Goal: Information Seeking & Learning: Learn about a topic

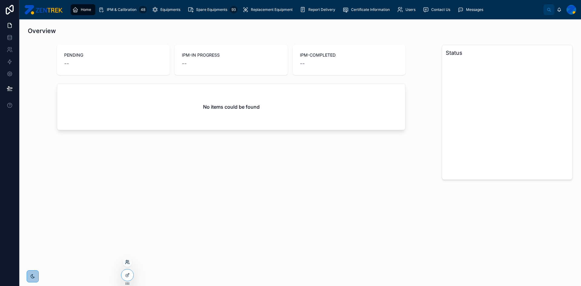
click at [127, 262] on icon at bounding box center [127, 262] width 5 height 5
click at [197, 152] on input "text" at bounding box center [235, 151] width 111 height 10
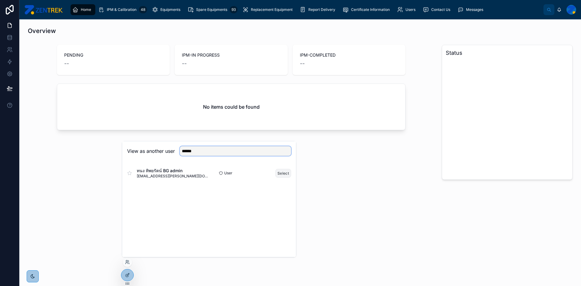
type input "******"
click at [284, 172] on button "Select" at bounding box center [284, 173] width 16 height 9
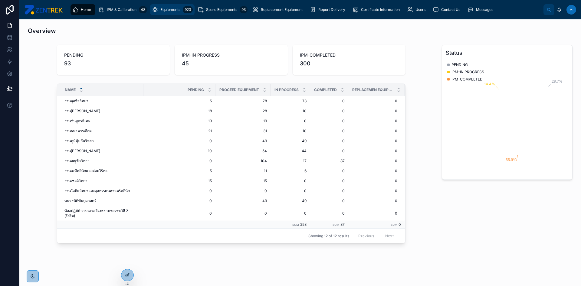
click at [172, 13] on div "Equipments 923" at bounding box center [172, 10] width 41 height 10
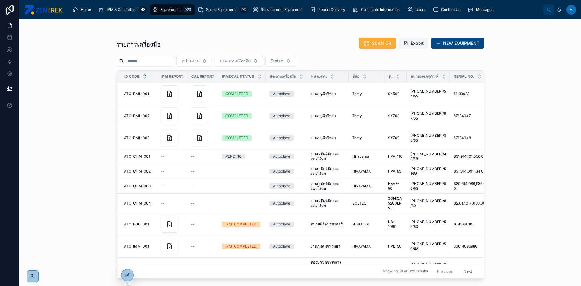
click at [172, 57] on input "text" at bounding box center [149, 61] width 50 height 8
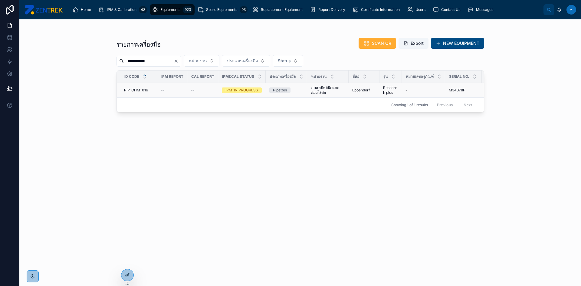
type input "**********"
click at [144, 90] on span "PIP-CHM-016" at bounding box center [136, 90] width 24 height 5
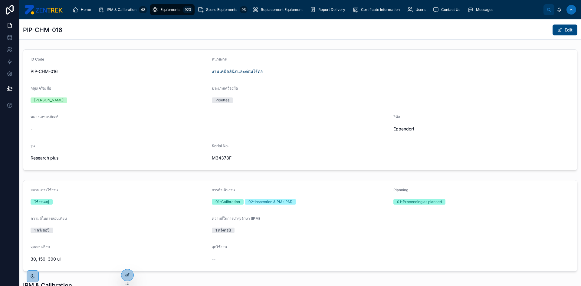
scroll to position [114, 0]
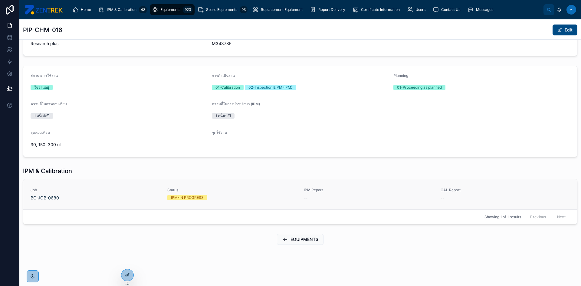
click at [41, 196] on span "BG-JOB-0680" at bounding box center [45, 198] width 28 height 6
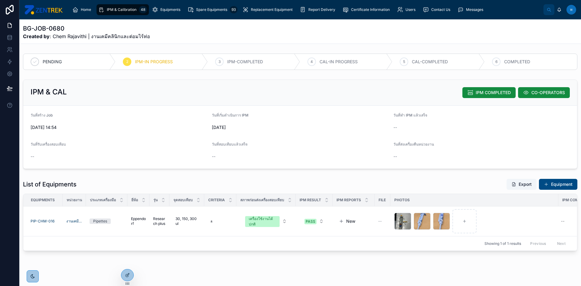
drag, startPoint x: 334, startPoint y: 268, endPoint x: 368, endPoint y: 257, distance: 35.8
click at [368, 257] on div "BG-JOB-0680 Created by : Chem Rajavithi | งานเคมีคลินิกและต่อมไร้ท่อ PENDING 2 …" at bounding box center [300, 155] width 562 height 273
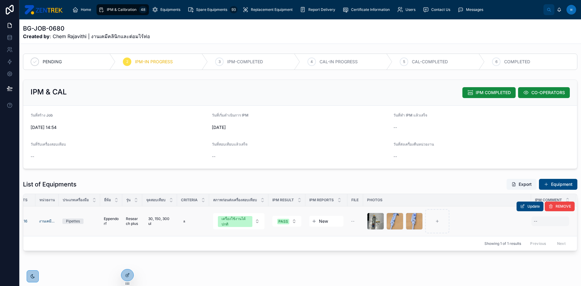
click at [534, 223] on div "--" at bounding box center [551, 221] width 38 height 10
type textarea "*"
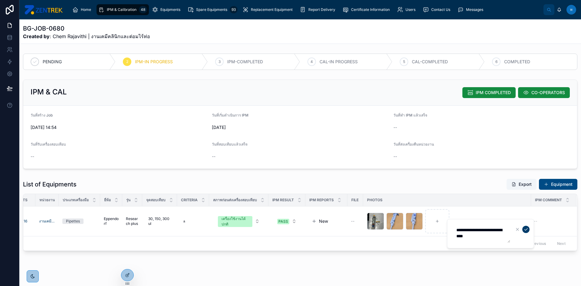
type textarea "**********"
click at [528, 230] on icon "submit" at bounding box center [526, 229] width 5 height 5
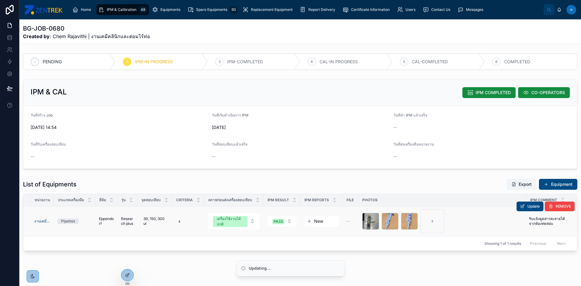
scroll to position [11, 0]
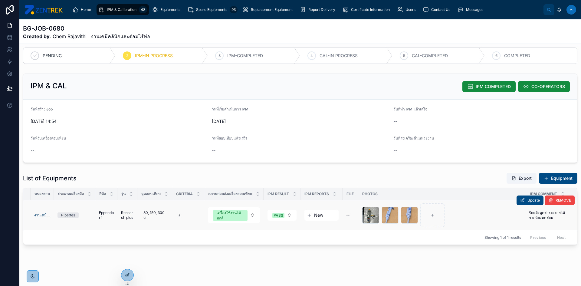
click at [538, 210] on div "Update REMOVE" at bounding box center [546, 201] width 58 height 30
click at [545, 210] on div "Update REMOVE" at bounding box center [546, 201] width 58 height 30
click at [544, 214] on span "รับแจ้งดูดสารละลายได้ จากห้องทดสอบ" at bounding box center [548, 215] width 38 height 10
click at [493, 220] on textarea "**********" at bounding box center [482, 221] width 58 height 18
click at [493, 216] on textarea "**********" at bounding box center [482, 221] width 58 height 18
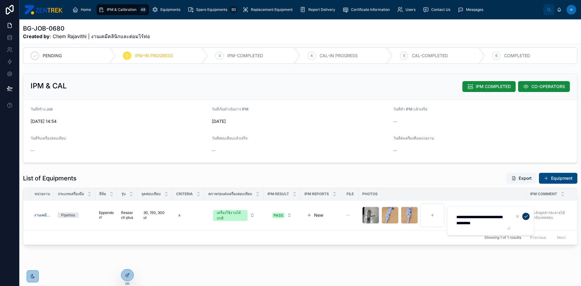
type textarea "**********"
click at [526, 216] on icon "submit" at bounding box center [526, 216] width 5 height 5
click at [123, 11] on span "IPM & Calibration" at bounding box center [122, 9] width 30 height 5
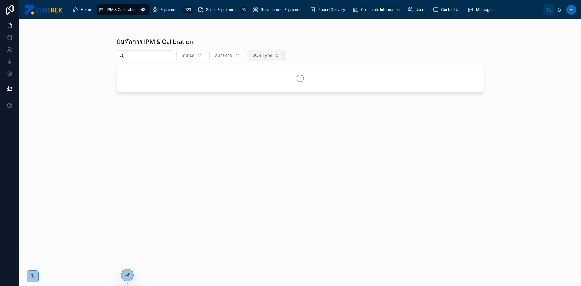
click at [285, 56] on button "JOB Type" at bounding box center [266, 56] width 37 height 12
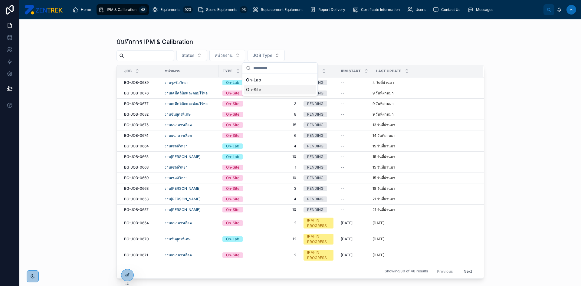
click at [261, 91] on div "On-Site" at bounding box center [280, 90] width 73 height 10
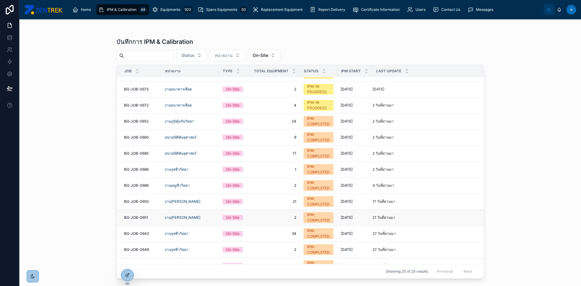
scroll to position [154, 0]
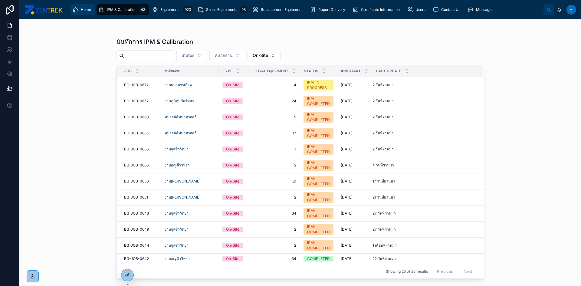
click at [94, 10] on link "Home" at bounding box center [83, 9] width 25 height 11
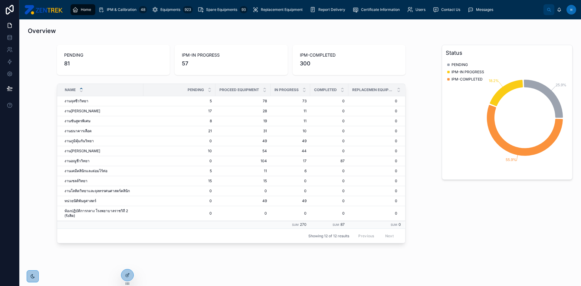
click at [127, 35] on div "Overview" at bounding box center [300, 30] width 552 height 13
click at [131, 13] on div "IPM & Calibration 48" at bounding box center [122, 10] width 49 height 10
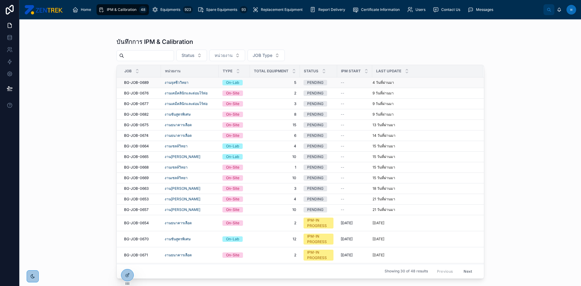
click at [277, 81] on span "5" at bounding box center [275, 82] width 43 height 5
click at [273, 58] on span "JOB Type" at bounding box center [263, 55] width 20 height 6
click at [262, 93] on div "On-Site" at bounding box center [280, 90] width 73 height 10
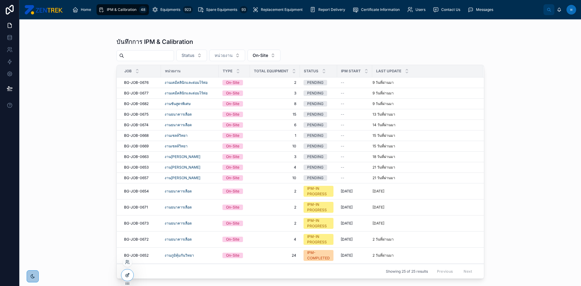
click at [124, 275] on div at bounding box center [127, 275] width 12 height 12
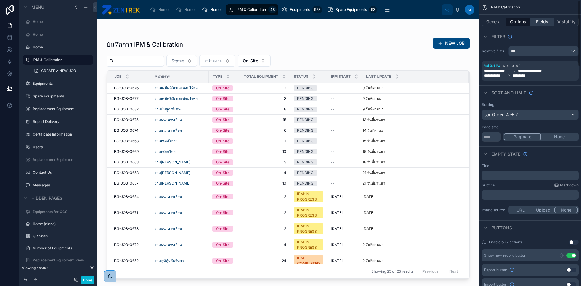
click at [541, 21] on button "Fields" at bounding box center [543, 22] width 24 height 8
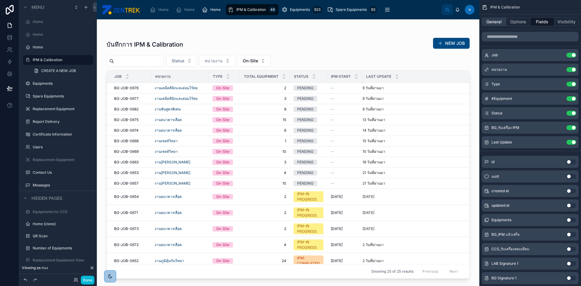
click at [499, 23] on button "General" at bounding box center [494, 22] width 25 height 8
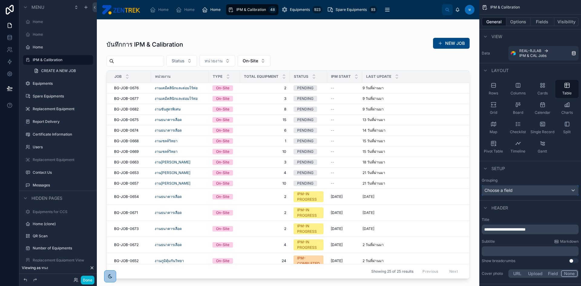
click at [527, 190] on div "Choose a field" at bounding box center [530, 191] width 96 height 10
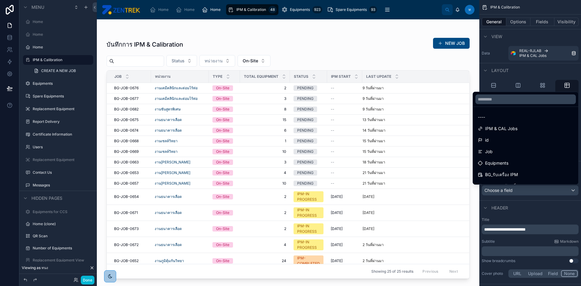
click at [527, 190] on div "scrollable content" at bounding box center [290, 143] width 581 height 286
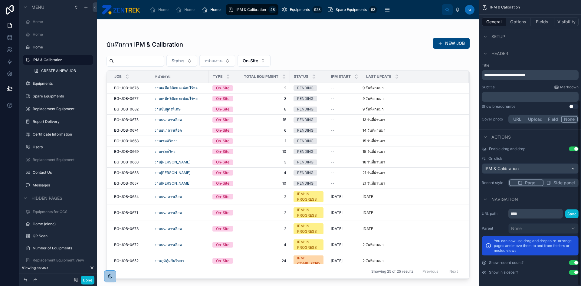
scroll to position [155, 0]
click at [155, 13] on div "Home" at bounding box center [160, 10] width 21 height 10
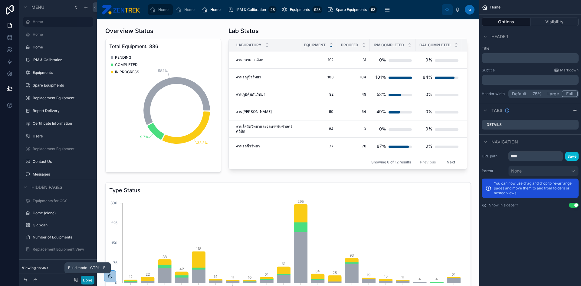
click at [91, 278] on button "Done" at bounding box center [88, 280] width 14 height 9
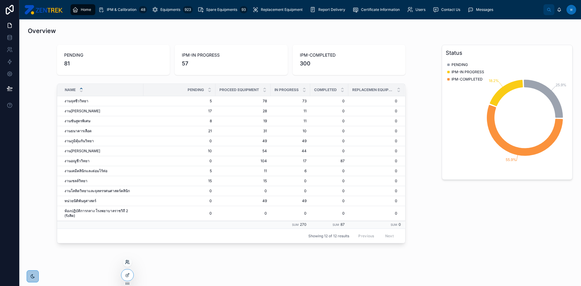
click at [128, 263] on icon at bounding box center [127, 262] width 5 height 5
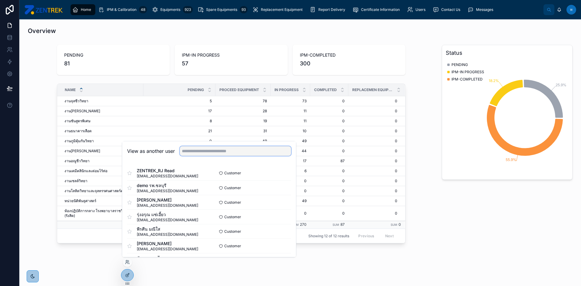
click at [259, 154] on input "text" at bounding box center [235, 151] width 111 height 10
type input "*"
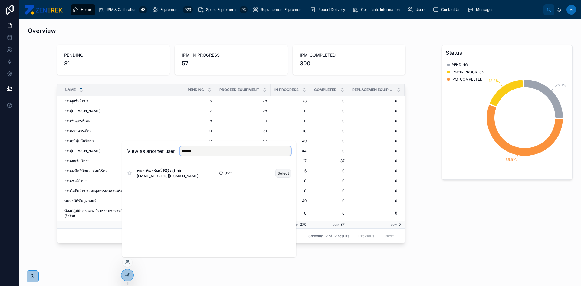
type input "******"
click at [279, 171] on button "Select" at bounding box center [284, 173] width 16 height 9
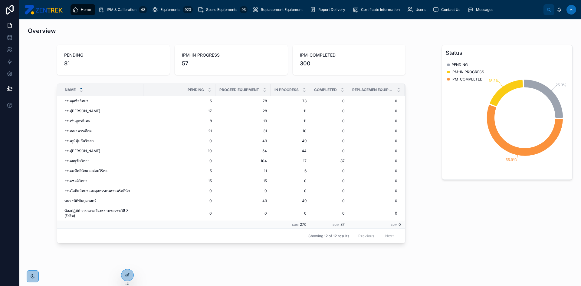
click at [451, 220] on div "Status 25.9% 18.2% 55.9% PENDING IPM-IN PROGRESS IPM-COMPLETED" at bounding box center [507, 145] width 138 height 206
click at [127, 275] on icon at bounding box center [128, 274] width 2 height 2
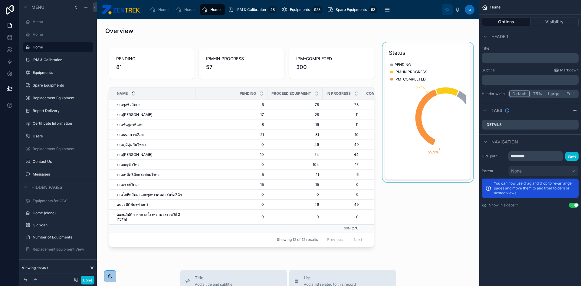
scroll to position [151, 0]
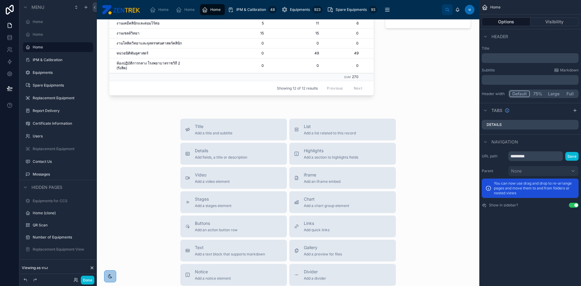
click at [281, 105] on div "Overview PENDING 81 IPM-IN PROGRESS 57 IPM-COMPLETED 300 Name PENDING PROCEED E…" at bounding box center [288, 125] width 383 height 515
click at [305, 205] on span "Add a chart group element" at bounding box center [326, 205] width 45 height 5
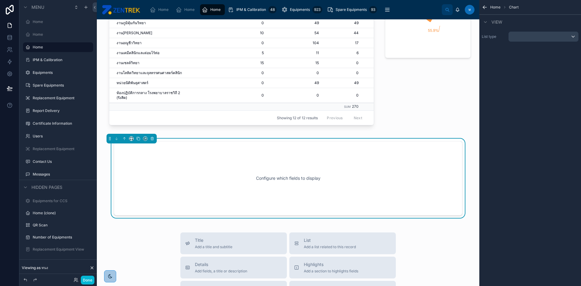
scroll to position [87, 0]
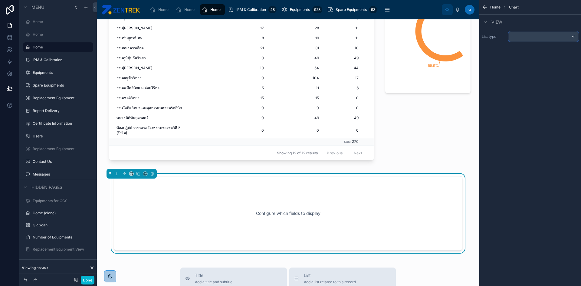
click at [568, 39] on div "scrollable content" at bounding box center [544, 37] width 70 height 10
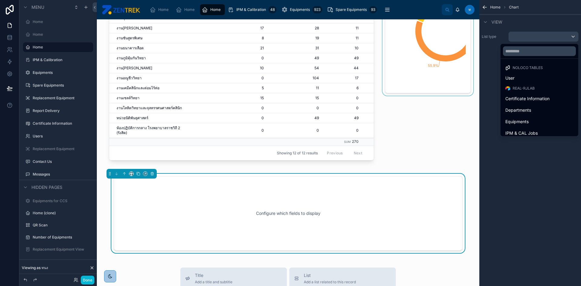
click at [436, 118] on div at bounding box center [428, 62] width 93 height 213
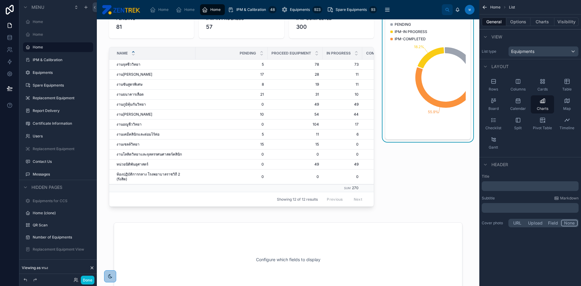
scroll to position [0, 0]
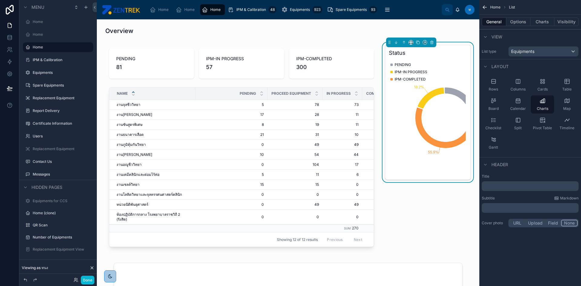
click at [451, 62] on icon "25.9% 18.2% 55.9%" at bounding box center [427, 118] width 77 height 116
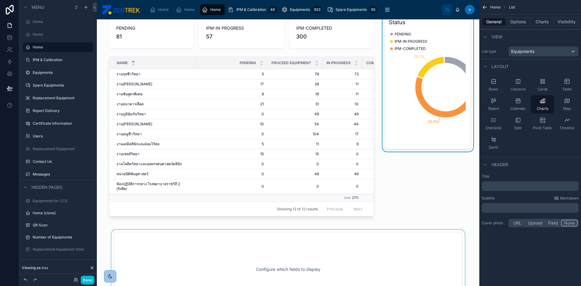
scroll to position [91, 0]
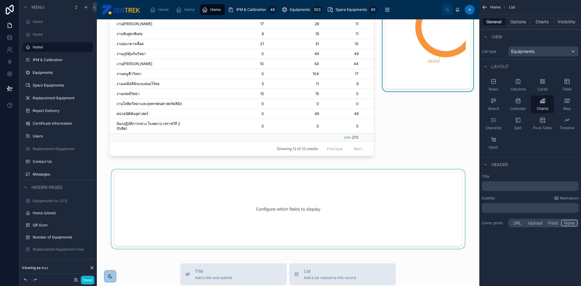
click at [346, 200] on div at bounding box center [288, 209] width 373 height 79
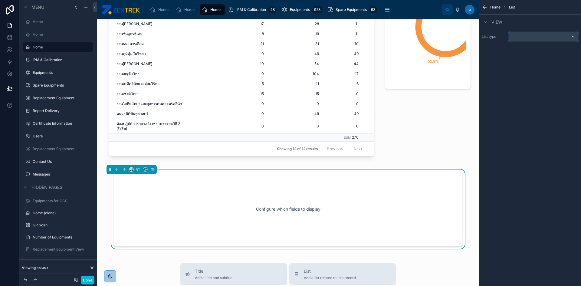
click at [560, 37] on div "scrollable content" at bounding box center [544, 37] width 70 height 10
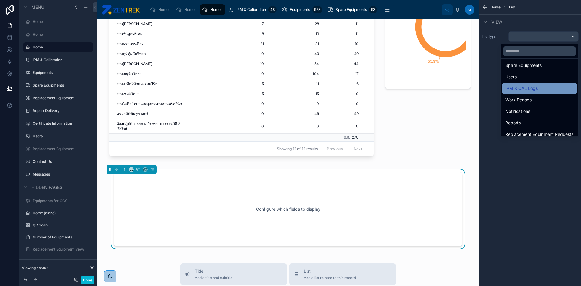
click at [536, 88] on div "IPM & CAL Logs" at bounding box center [540, 88] width 68 height 7
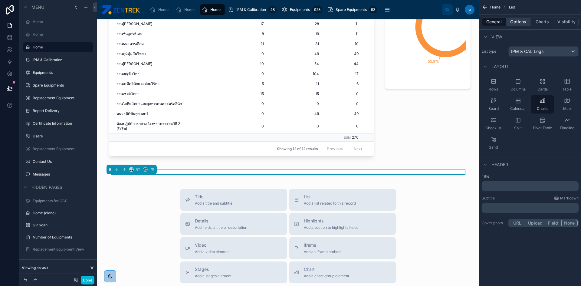
click at [521, 24] on button "Options" at bounding box center [519, 22] width 24 height 8
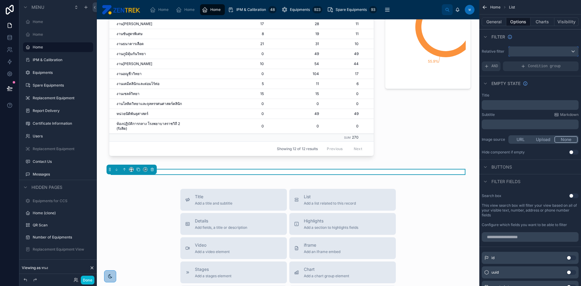
click at [537, 51] on div "scrollable content" at bounding box center [544, 52] width 70 height 10
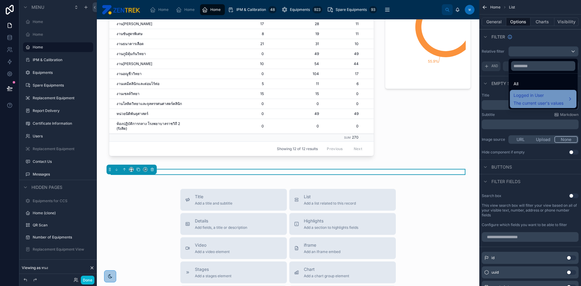
click at [528, 99] on div "Logged in User The current user's values" at bounding box center [539, 99] width 50 height 15
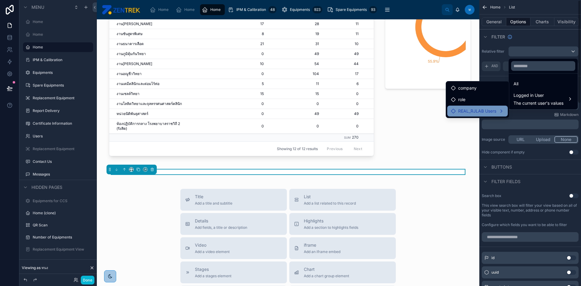
click at [490, 110] on span "REAL_RJLAB Users" at bounding box center [477, 110] width 38 height 7
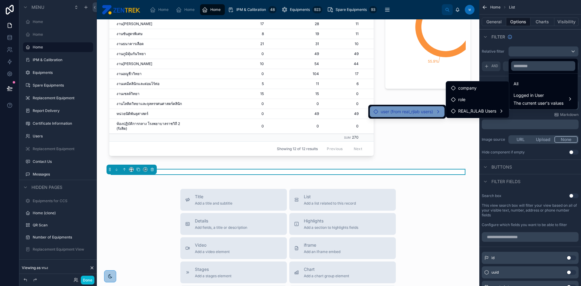
click at [428, 115] on div "user (from real_rjlab users)" at bounding box center [407, 111] width 75 height 11
click at [476, 125] on span "REAL_RJLAB Users" at bounding box center [477, 123] width 38 height 7
click at [451, 151] on div at bounding box center [428, 58] width 93 height 213
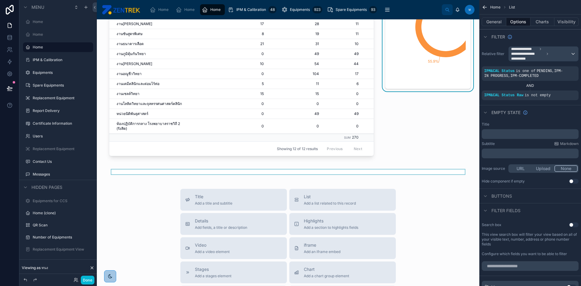
click at [321, 172] on div at bounding box center [288, 172] width 373 height 5
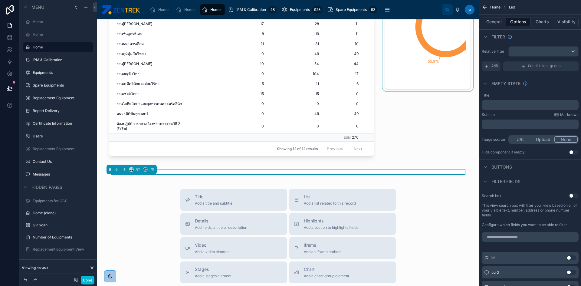
click at [452, 42] on div at bounding box center [428, 58] width 93 height 213
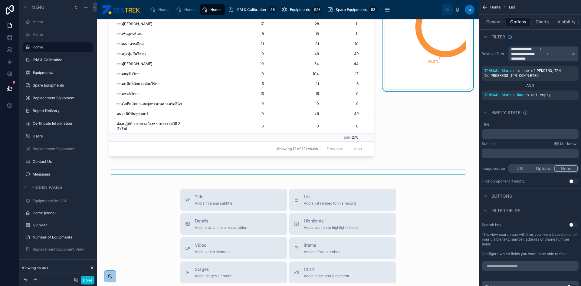
click at [286, 172] on div at bounding box center [288, 172] width 373 height 5
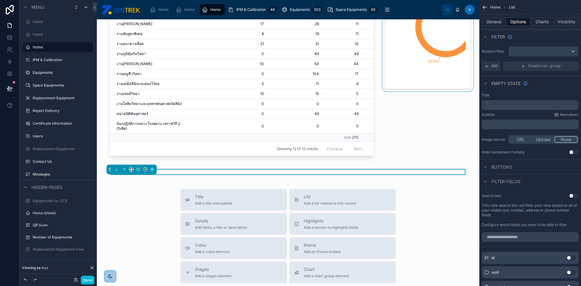
click at [454, 61] on div at bounding box center [428, 58] width 93 height 213
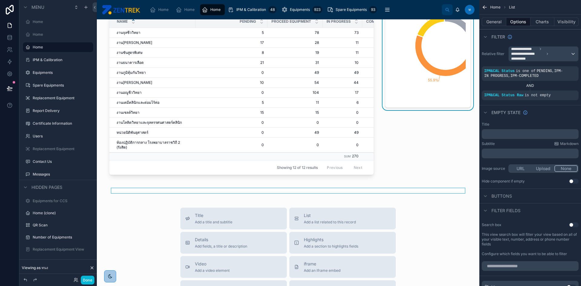
scroll to position [30, 0]
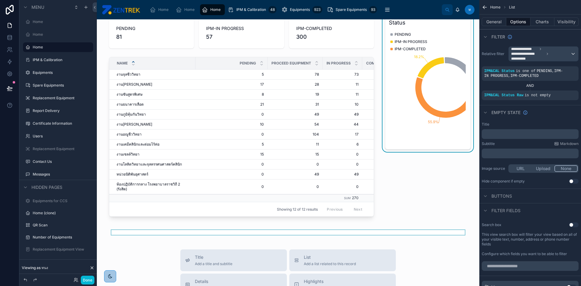
click at [236, 232] on div at bounding box center [288, 232] width 373 height 5
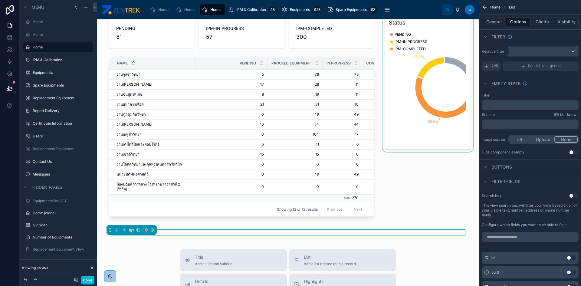
click at [538, 51] on div "scrollable content" at bounding box center [544, 52] width 70 height 10
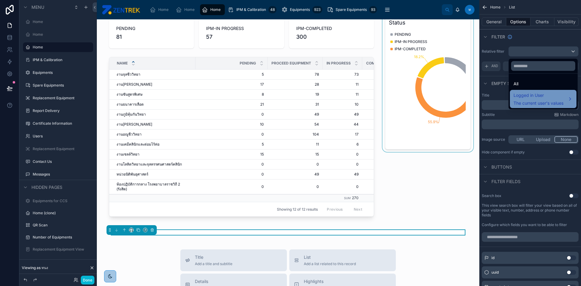
click at [534, 97] on span "Logged in User" at bounding box center [539, 95] width 50 height 7
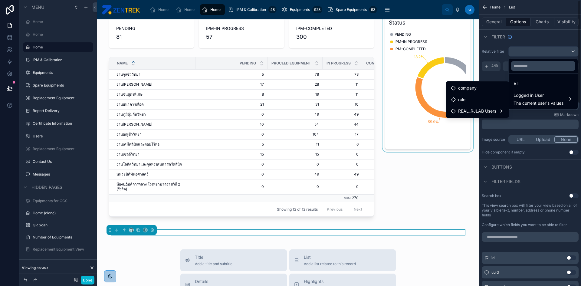
click at [532, 38] on div "scrollable content" at bounding box center [290, 143] width 581 height 286
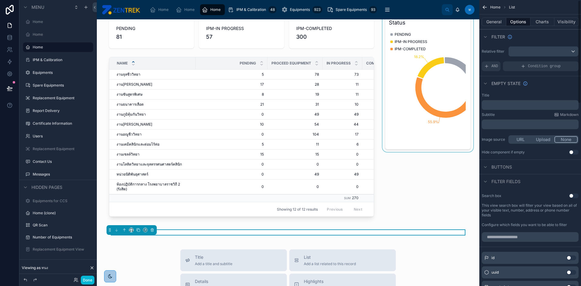
click at [444, 72] on div at bounding box center [428, 118] width 93 height 213
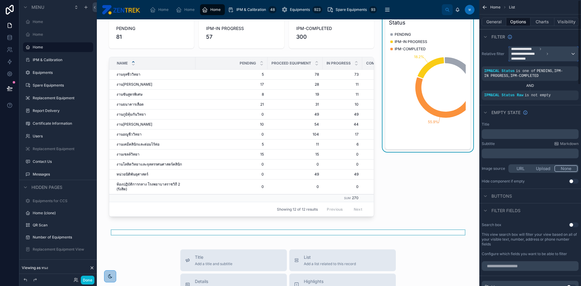
click at [571, 59] on div "**********" at bounding box center [544, 54] width 70 height 15
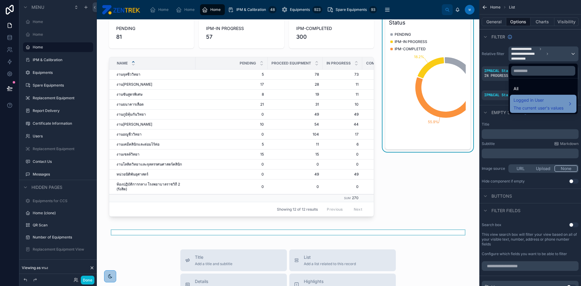
click at [573, 103] on div "Logged in User The current user's values" at bounding box center [543, 104] width 59 height 15
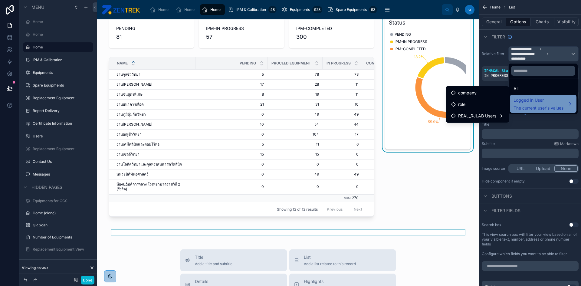
click at [573, 103] on div "Logged in User The current user's values" at bounding box center [543, 104] width 59 height 15
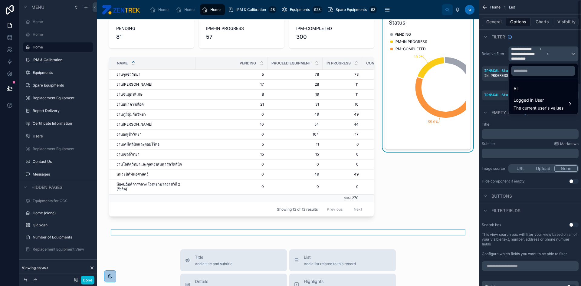
click at [562, 41] on div "scrollable content" at bounding box center [290, 143] width 581 height 286
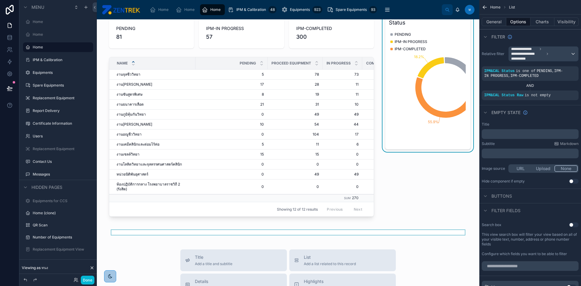
click at [268, 232] on div at bounding box center [288, 232] width 373 height 5
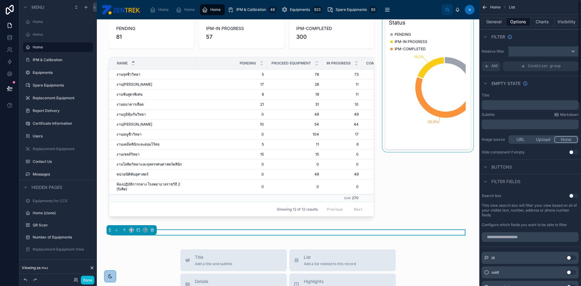
click at [549, 52] on div "scrollable content" at bounding box center [544, 52] width 70 height 10
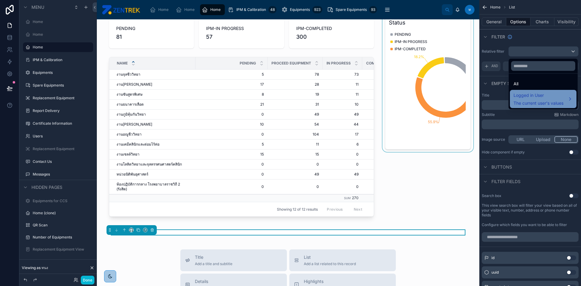
click at [530, 102] on span "The current user's values" at bounding box center [539, 103] width 50 height 6
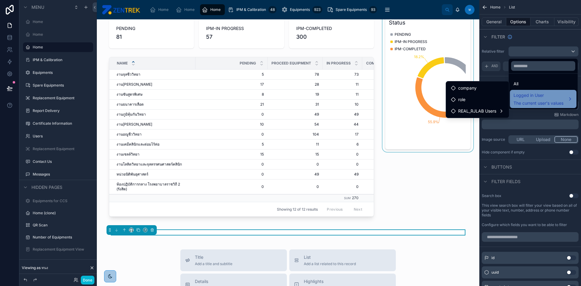
click at [538, 100] on span "The current user's values" at bounding box center [539, 103] width 50 height 6
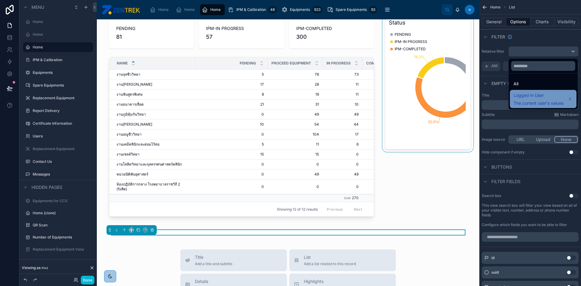
click at [538, 100] on span "The current user's values" at bounding box center [539, 103] width 50 height 6
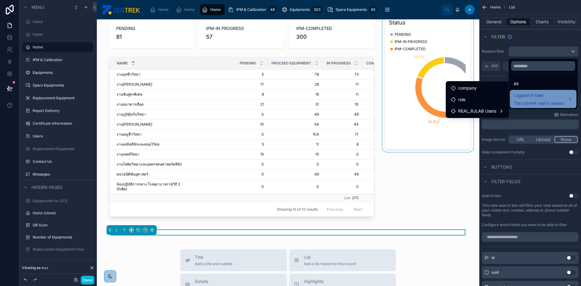
click at [538, 100] on span "The current user's values" at bounding box center [539, 103] width 50 height 6
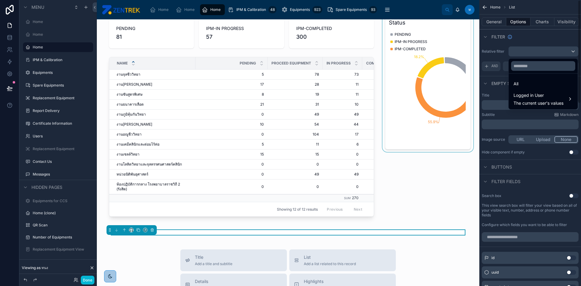
drag, startPoint x: 538, startPoint y: 100, endPoint x: 538, endPoint y: 50, distance: 50.0
click at [538, 50] on div "All Logged in User The current user's values Menu Home Home Home IPM & Calibrat…" at bounding box center [290, 143] width 581 height 286
click at [538, 50] on div "scrollable content" at bounding box center [290, 143] width 581 height 286
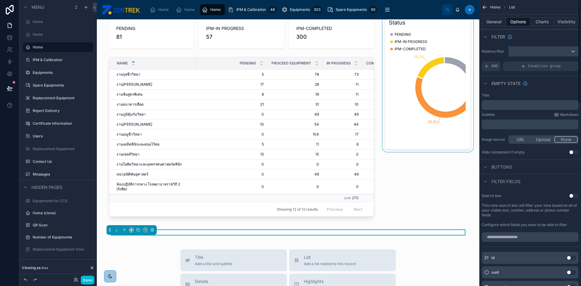
click at [524, 50] on div "scrollable content" at bounding box center [544, 52] width 70 height 10
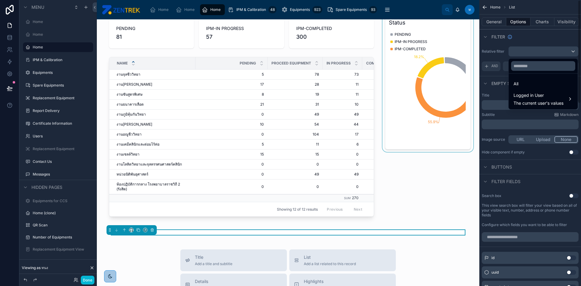
click at [529, 47] on div "scrollable content" at bounding box center [290, 143] width 581 height 286
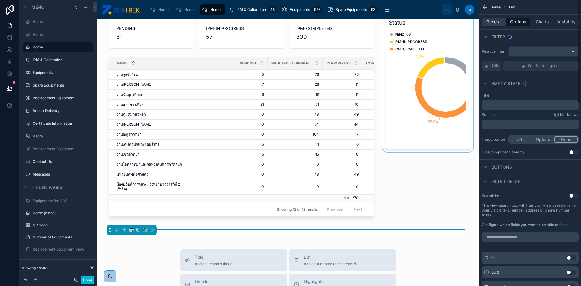
click at [489, 20] on button "General" at bounding box center [494, 22] width 25 height 8
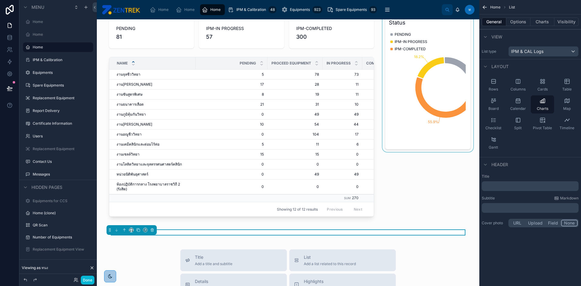
click at [450, 73] on div at bounding box center [428, 118] width 93 height 213
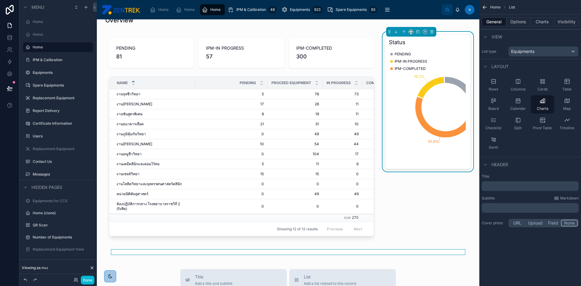
scroll to position [0, 0]
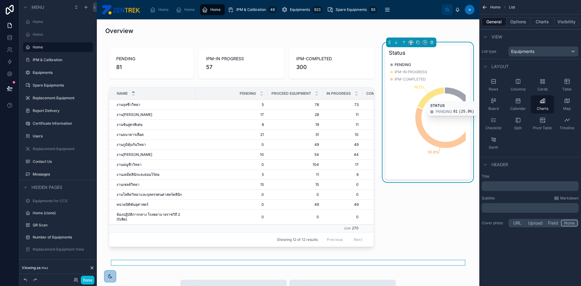
click at [483, 7] on icon "scrollable content" at bounding box center [485, 7] width 6 height 6
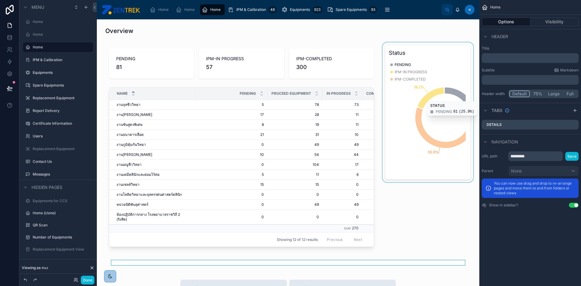
click at [419, 116] on div at bounding box center [428, 148] width 93 height 213
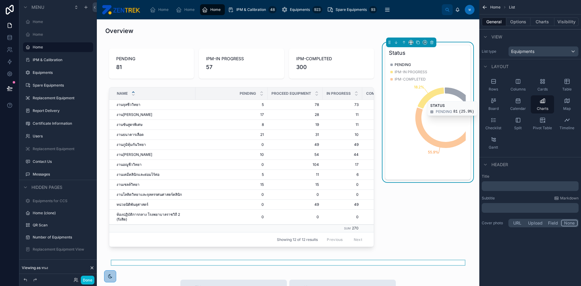
click at [289, 262] on div at bounding box center [288, 262] width 373 height 5
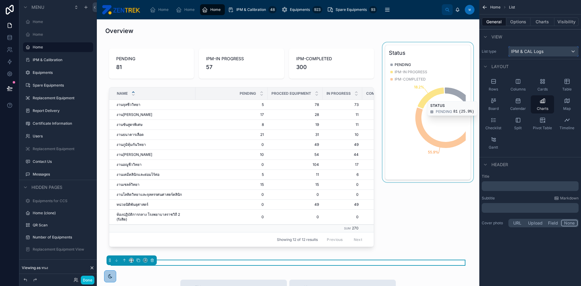
click at [563, 48] on div "IPM & CAL Logs" at bounding box center [544, 52] width 70 height 10
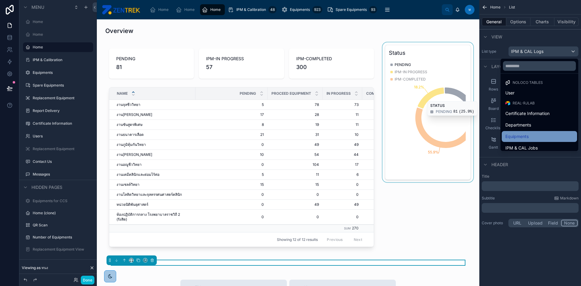
click at [532, 136] on div "Equipments" at bounding box center [540, 136] width 68 height 7
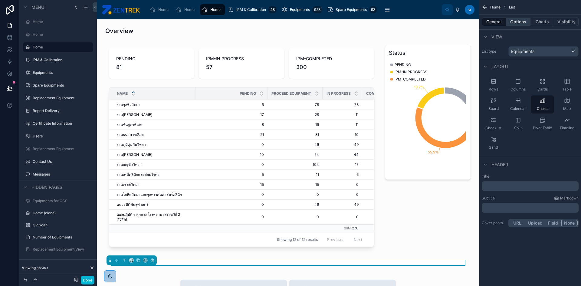
click at [525, 21] on button "Options" at bounding box center [519, 22] width 24 height 8
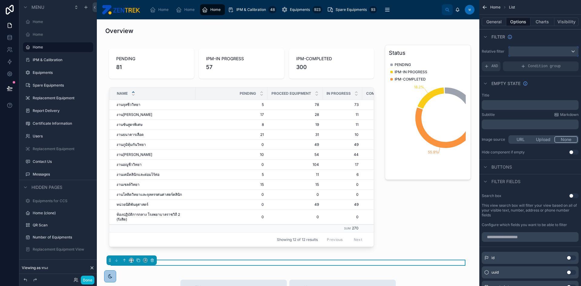
click at [525, 52] on div "scrollable content" at bounding box center [544, 52] width 70 height 10
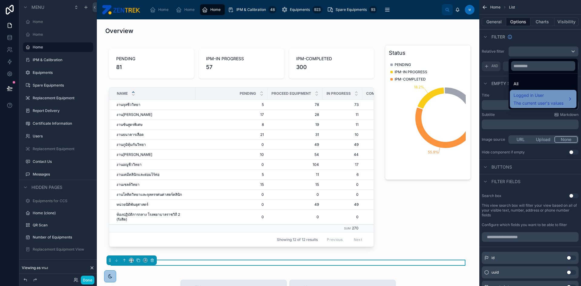
click at [530, 92] on span "Logged in User" at bounding box center [539, 95] width 50 height 7
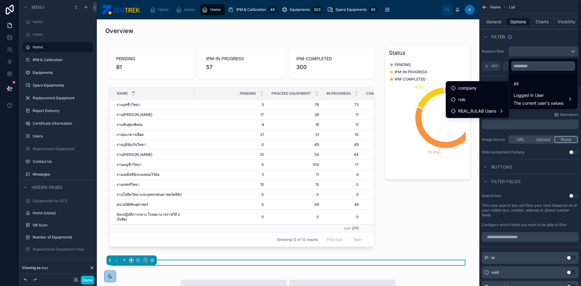
click at [497, 26] on div "scrollable content" at bounding box center [290, 143] width 581 height 286
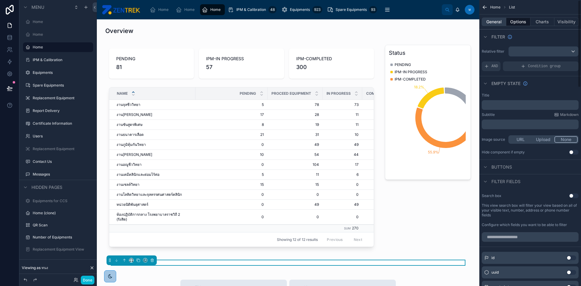
click at [488, 18] on button "General" at bounding box center [494, 22] width 25 height 8
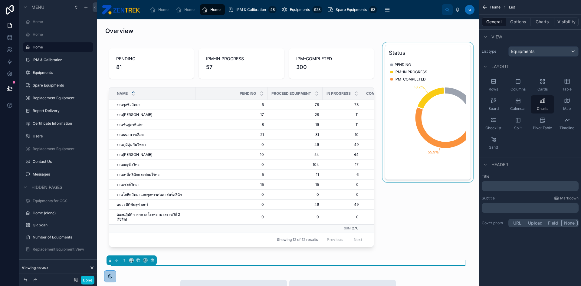
click at [423, 162] on div at bounding box center [428, 148] width 93 height 213
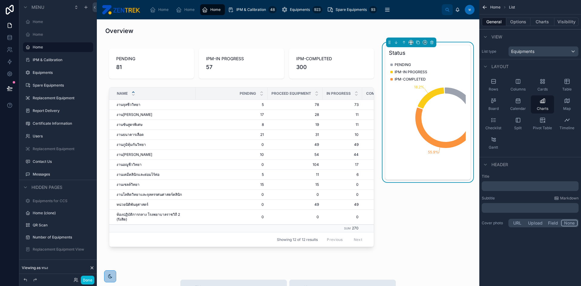
click at [494, 21] on button "General" at bounding box center [494, 22] width 25 height 8
click at [520, 21] on button "Options" at bounding box center [519, 22] width 24 height 8
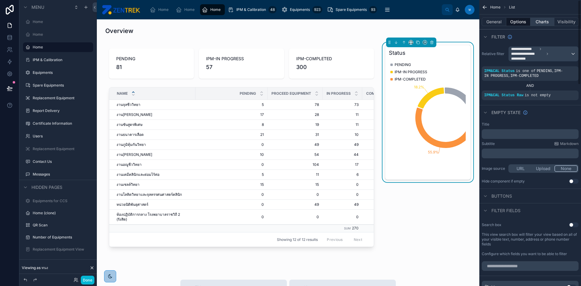
click at [535, 23] on button "Charts" at bounding box center [543, 22] width 24 height 8
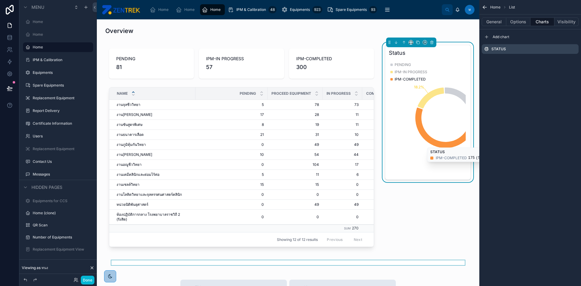
click at [379, 262] on div at bounding box center [288, 262] width 373 height 5
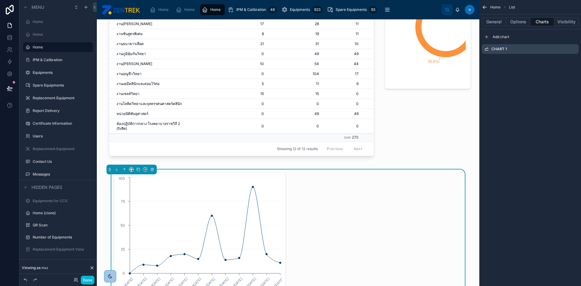
scroll to position [121, 0]
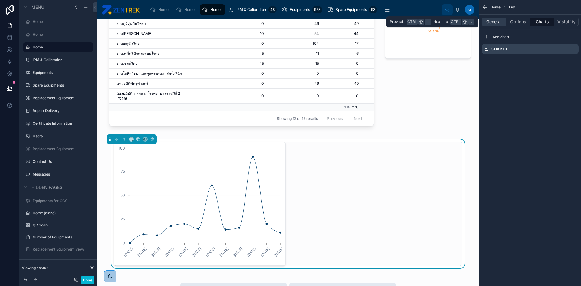
click at [492, 21] on button "General" at bounding box center [494, 22] width 25 height 8
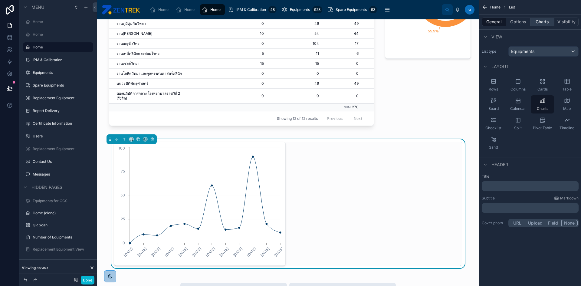
click at [547, 21] on button "Charts" at bounding box center [543, 22] width 24 height 8
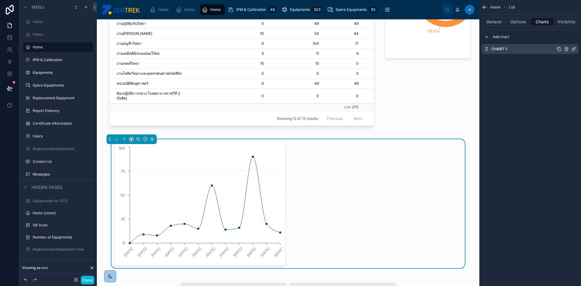
click at [536, 51] on div "Chart 1" at bounding box center [530, 49] width 97 height 10
click at [574, 51] on icon "scrollable content" at bounding box center [574, 49] width 3 height 3
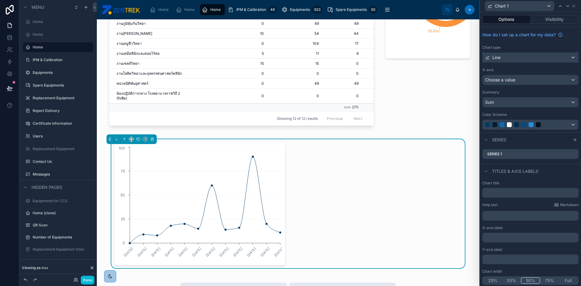
click at [551, 53] on div "Line" at bounding box center [531, 58] width 96 height 10
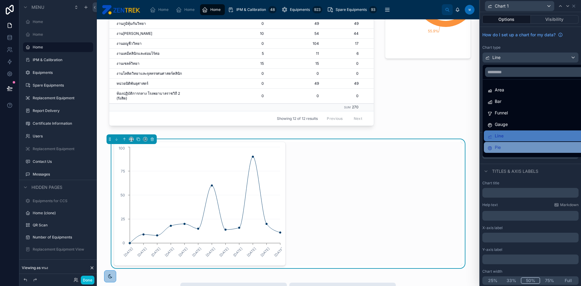
click at [504, 147] on div "Pie" at bounding box center [535, 147] width 95 height 7
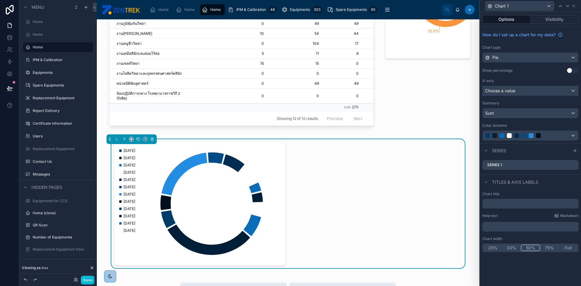
click at [550, 95] on div "Choose a value" at bounding box center [531, 91] width 96 height 10
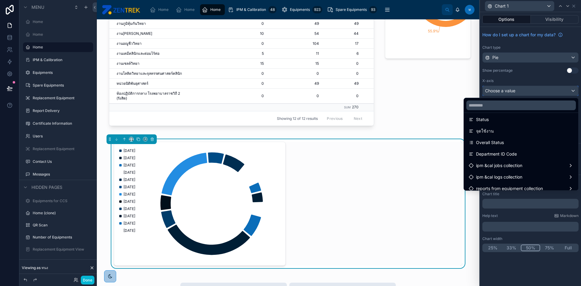
scroll to position [333, 0]
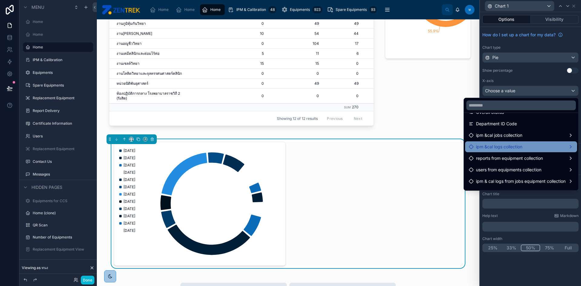
click at [546, 145] on div "ipm &cal logs collection" at bounding box center [521, 146] width 105 height 7
click at [567, 145] on div "ipm &cal logs collection" at bounding box center [521, 146] width 105 height 7
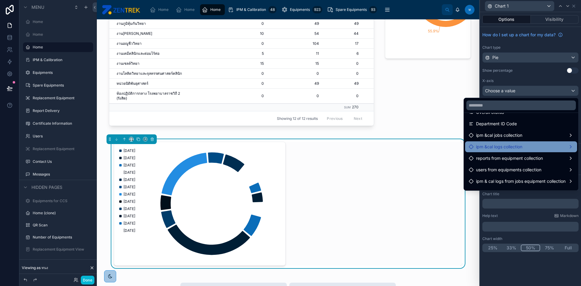
click at [567, 145] on div "ipm &cal logs collection" at bounding box center [521, 146] width 105 height 7
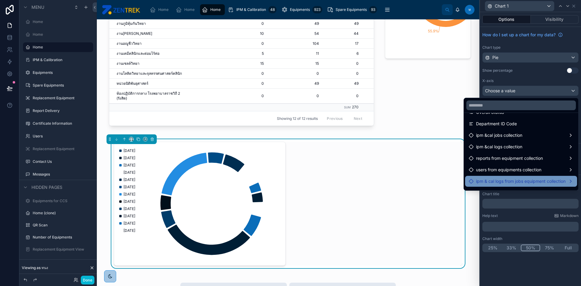
click at [560, 181] on span "ipm & cal logs from jobs equipment collection" at bounding box center [521, 181] width 90 height 7
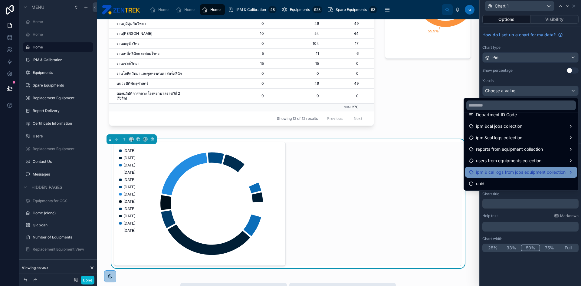
click at [555, 167] on div "ipm & cal logs from jobs equipment collection" at bounding box center [521, 172] width 112 height 11
click at [469, 172] on icon at bounding box center [471, 172] width 5 height 5
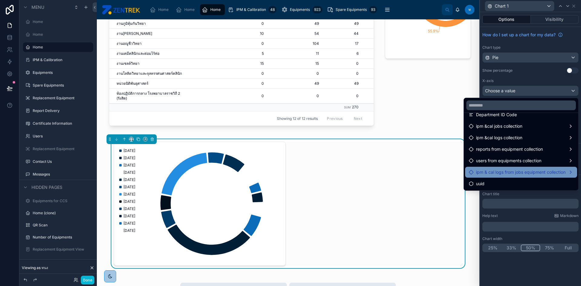
click at [469, 172] on icon at bounding box center [471, 172] width 5 height 5
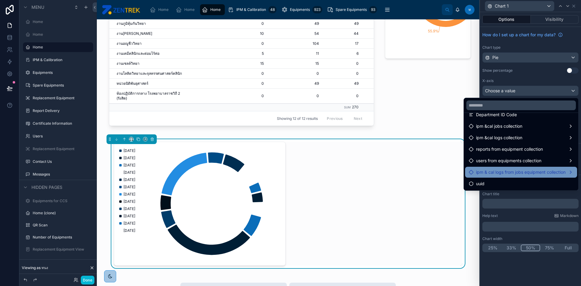
click at [469, 172] on icon at bounding box center [471, 172] width 5 height 5
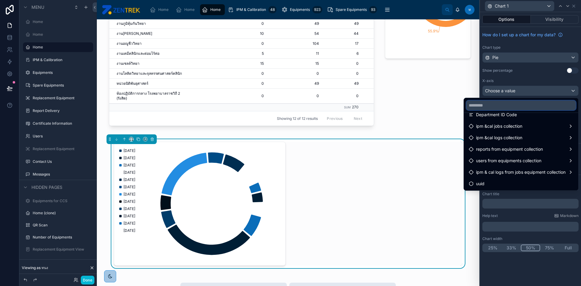
click at [486, 104] on input "text" at bounding box center [522, 106] width 110 height 10
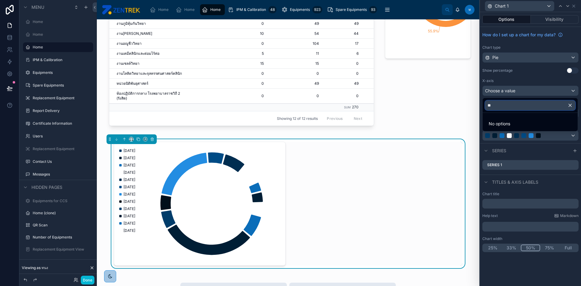
scroll to position [0, 0]
click at [559, 102] on input "****" at bounding box center [530, 106] width 90 height 10
type input "*"
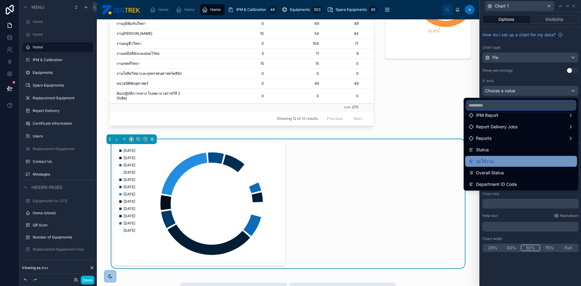
scroll to position [342, 0]
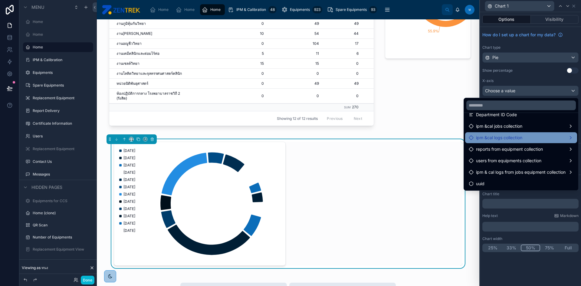
click at [517, 138] on span "ipm &cal logs collection" at bounding box center [499, 137] width 46 height 7
click at [569, 137] on div "ipm &cal logs collection" at bounding box center [521, 137] width 105 height 7
drag, startPoint x: 569, startPoint y: 137, endPoint x: 524, endPoint y: 58, distance: 91.3
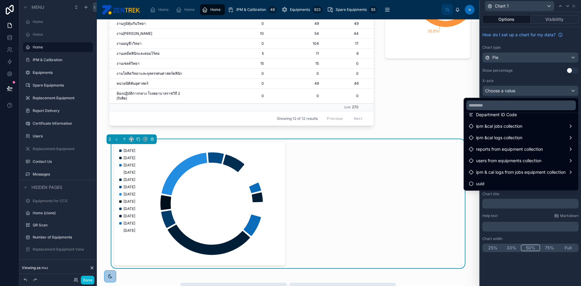
click at [525, 58] on div "Chart 1 Options Visibility How do I set up a chart for my data? Chart type Pie …" at bounding box center [290, 143] width 581 height 286
click at [429, 90] on div at bounding box center [428, 27] width 93 height 213
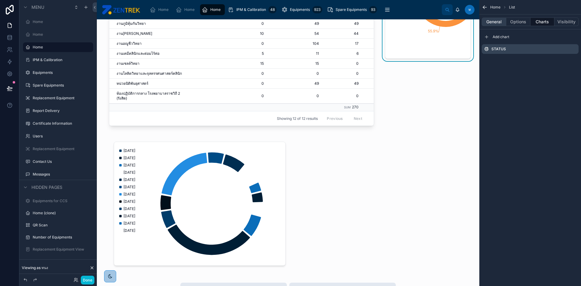
click at [495, 19] on button "General" at bounding box center [494, 22] width 25 height 8
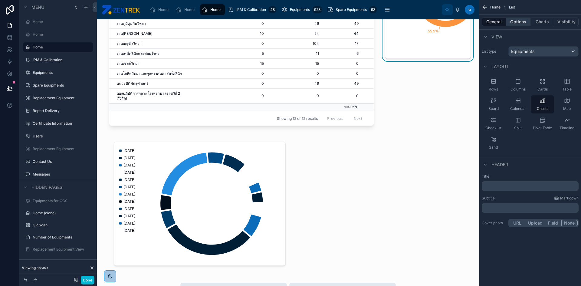
click at [511, 21] on button "Options" at bounding box center [519, 22] width 24 height 8
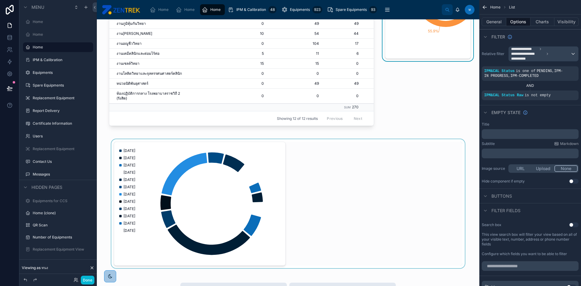
click at [284, 170] on div at bounding box center [288, 203] width 373 height 129
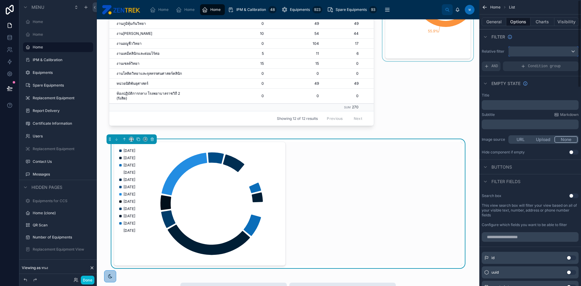
click at [531, 49] on div "scrollable content" at bounding box center [544, 52] width 70 height 10
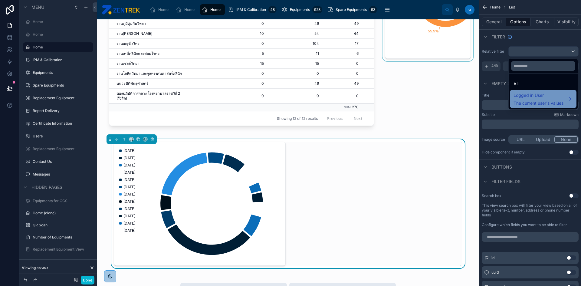
click at [547, 96] on span "Logged in User" at bounding box center [539, 95] width 50 height 7
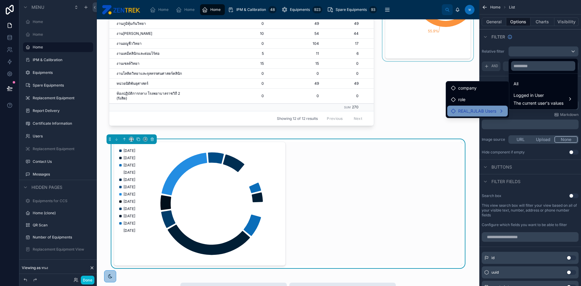
click at [461, 112] on span "REAL_RJLAB Users" at bounding box center [477, 110] width 38 height 7
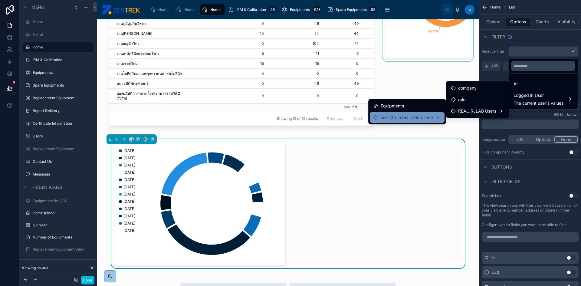
click at [420, 117] on span "user (from real_rjlab users)" at bounding box center [407, 117] width 52 height 7
click at [459, 128] on span "REAL_RJLAB Users" at bounding box center [477, 129] width 38 height 7
click at [472, 125] on div "REAL_RJLAB Users" at bounding box center [477, 129] width 61 height 11
click at [420, 75] on div at bounding box center [428, 27] width 93 height 213
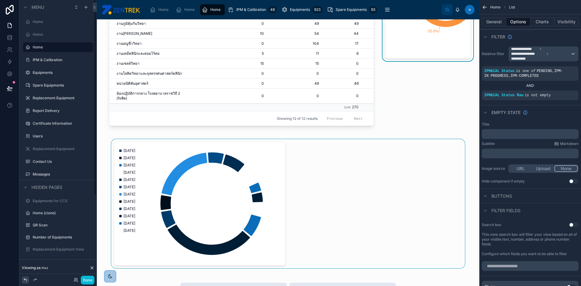
click at [27, 279] on icon at bounding box center [25, 280] width 5 height 5
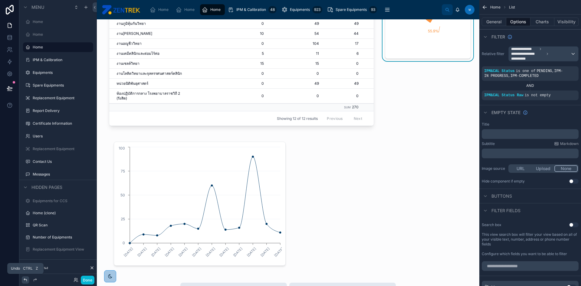
click at [27, 279] on icon at bounding box center [25, 280] width 5 height 5
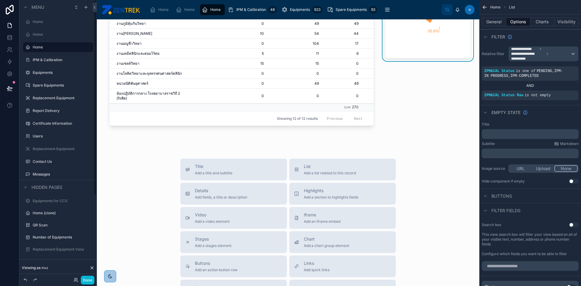
click at [223, 148] on div "Overview PENDING 81 IPM-IN PROGRESS 57 IPM-COMPLETED 300 Name PENDING PROCEED E…" at bounding box center [288, 160] width 383 height 524
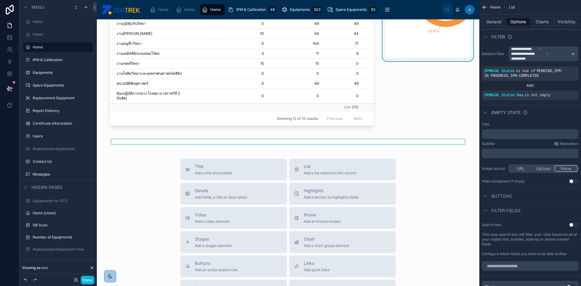
click at [223, 143] on div at bounding box center [288, 141] width 373 height 5
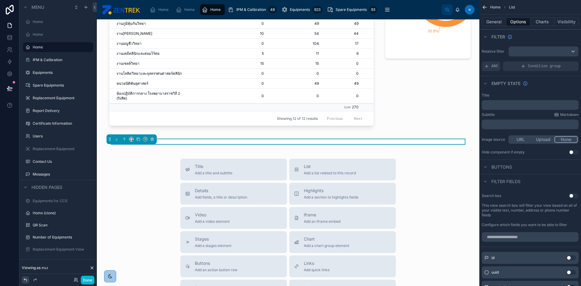
click at [23, 279] on div at bounding box center [25, 279] width 7 height 7
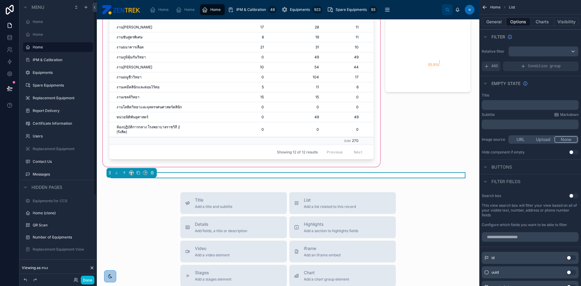
scroll to position [30, 0]
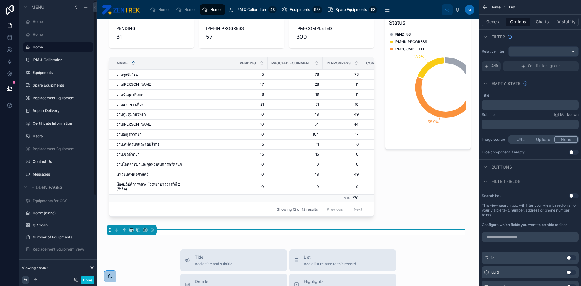
click at [23, 281] on icon at bounding box center [25, 280] width 5 height 5
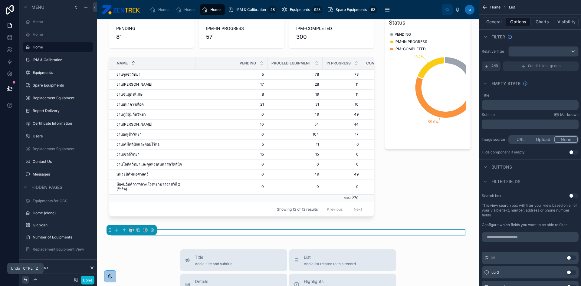
click at [23, 281] on icon at bounding box center [25, 280] width 5 height 5
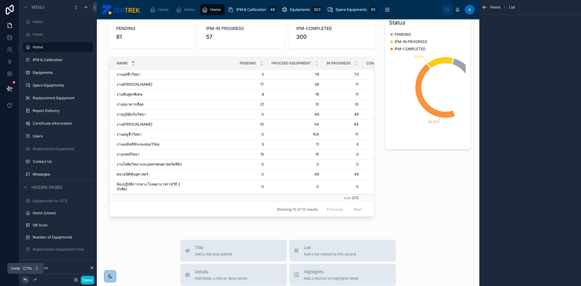
click at [23, 281] on icon at bounding box center [25, 280] width 5 height 5
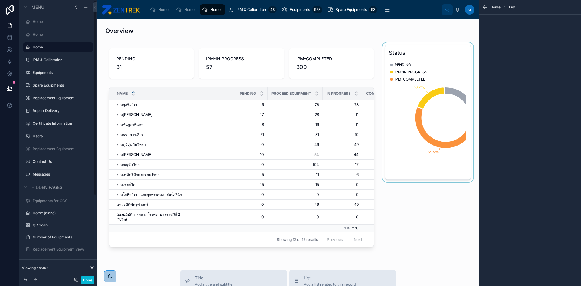
click at [410, 203] on div at bounding box center [428, 148] width 93 height 213
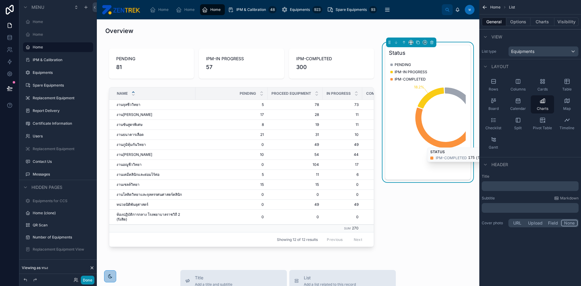
click at [92, 278] on button "Done" at bounding box center [88, 280] width 14 height 9
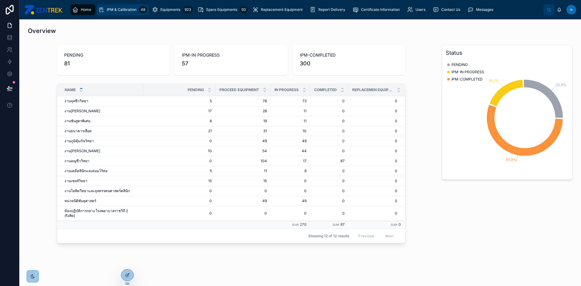
click at [128, 8] on span "IPM & Calibration" at bounding box center [122, 9] width 30 height 5
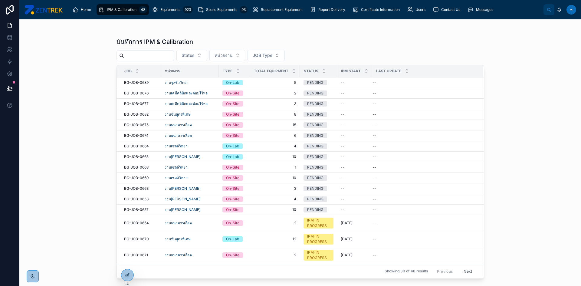
click at [285, 54] on button "JOB Type" at bounding box center [266, 56] width 37 height 12
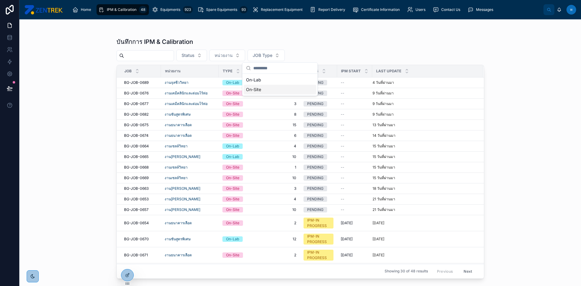
click at [270, 91] on div "On-Site" at bounding box center [280, 90] width 73 height 10
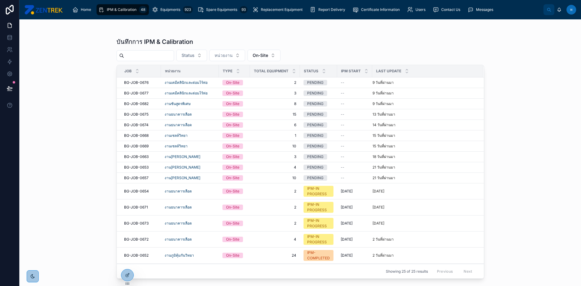
click at [325, 45] on div "บันทึกการ IPM & Calibration" at bounding box center [301, 42] width 368 height 8
click at [128, 271] on div at bounding box center [127, 275] width 12 height 12
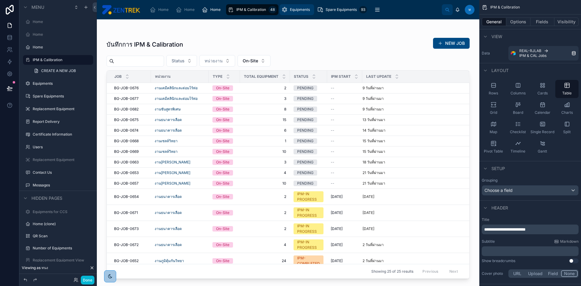
click at [292, 14] on div "Equipments 923" at bounding box center [297, 10] width 31 height 10
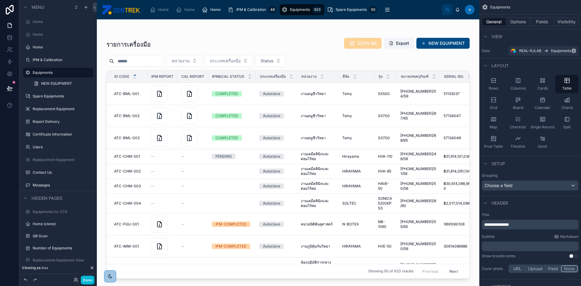
click at [241, 43] on div at bounding box center [288, 148] width 383 height 259
click at [438, 45] on button "NEW EQUIPMENT" at bounding box center [443, 43] width 53 height 11
click at [403, 32] on div at bounding box center [288, 31] width 363 height 5
click at [401, 44] on button "Export" at bounding box center [399, 43] width 30 height 11
click at [550, 11] on div "Equipments" at bounding box center [531, 7] width 102 height 15
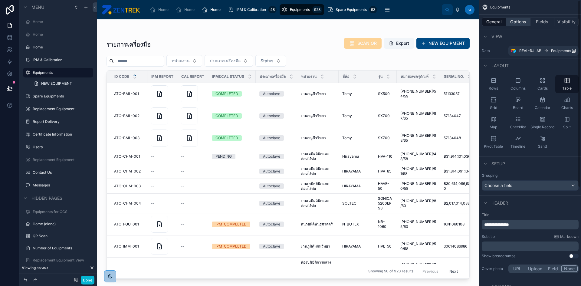
click at [527, 22] on button "Options" at bounding box center [519, 22] width 24 height 8
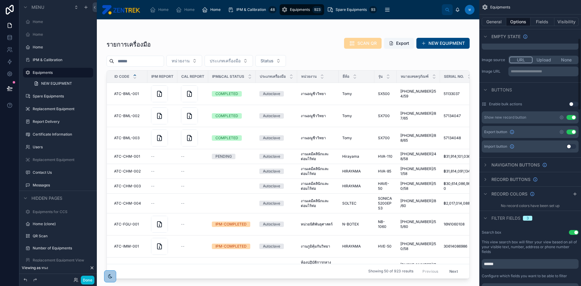
scroll to position [151, 0]
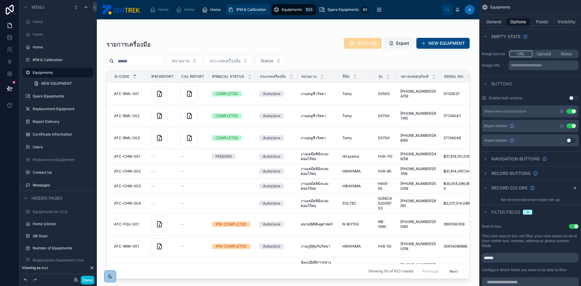
click at [261, 13] on div "IPM & Calibration 48" at bounding box center [248, 10] width 41 height 10
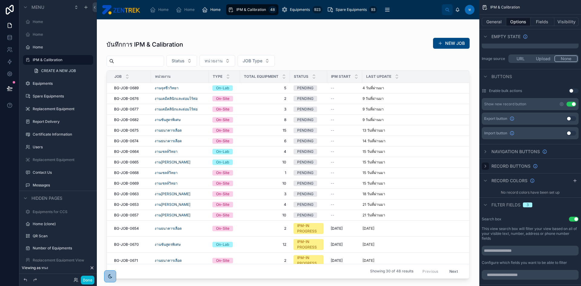
click at [489, 168] on div "scrollable content" at bounding box center [485, 166] width 7 height 7
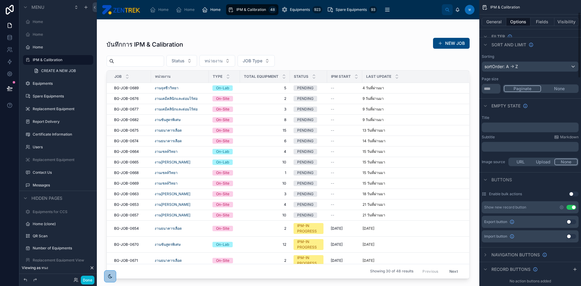
scroll to position [139, 0]
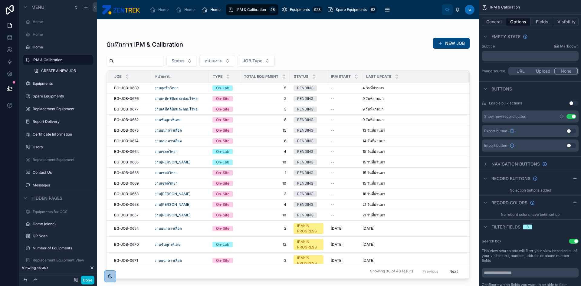
click at [574, 131] on button "Use setting" at bounding box center [572, 131] width 10 height 5
click at [342, 32] on div at bounding box center [288, 148] width 383 height 259
click at [411, 42] on button "Export" at bounding box center [416, 43] width 30 height 11
click at [85, 279] on button "Done" at bounding box center [88, 280] width 14 height 9
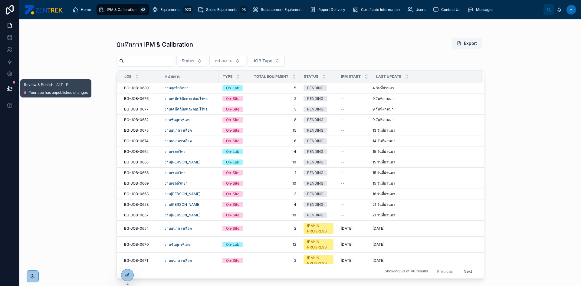
click at [9, 91] on icon at bounding box center [9, 91] width 5 height 0
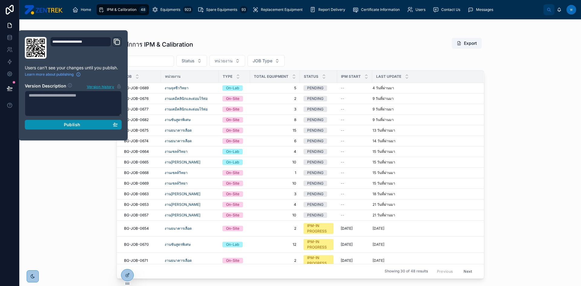
click at [84, 127] on div "Publish" at bounding box center [73, 124] width 89 height 5
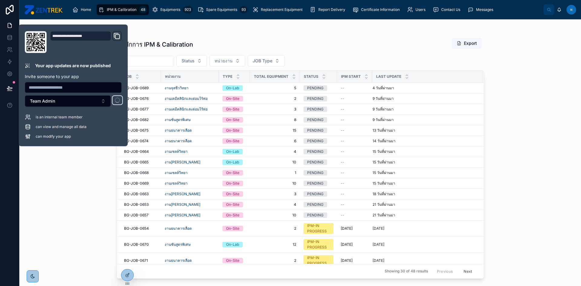
click at [320, 31] on div at bounding box center [301, 31] width 368 height 5
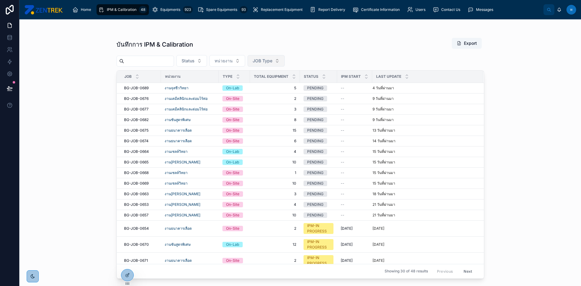
click at [285, 59] on button "JOB Type" at bounding box center [266, 61] width 37 height 12
click at [262, 93] on div "On-Site" at bounding box center [280, 95] width 73 height 10
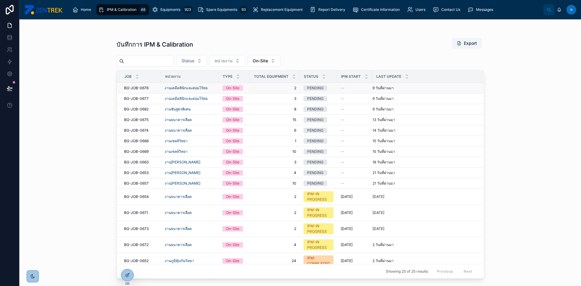
click at [289, 91] on td "2 2" at bounding box center [275, 88] width 50 height 11
click at [462, 42] on button "Export" at bounding box center [467, 43] width 30 height 11
click at [268, 59] on span "On-Site" at bounding box center [260, 61] width 15 height 6
click at [261, 100] on div "On-Lab" at bounding box center [278, 95] width 73 height 10
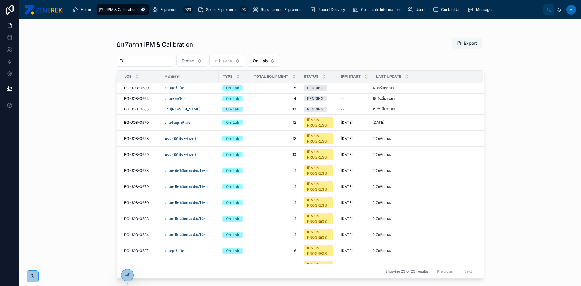
click at [467, 43] on button "Export" at bounding box center [467, 43] width 30 height 11
click at [280, 58] on button "On-Lab" at bounding box center [264, 61] width 33 height 12
click at [312, 42] on div "บันทึกการ IPM & Calibration Export" at bounding box center [301, 45] width 368 height 14
click at [223, 13] on div "Spare Equipments 93" at bounding box center [223, 10] width 50 height 10
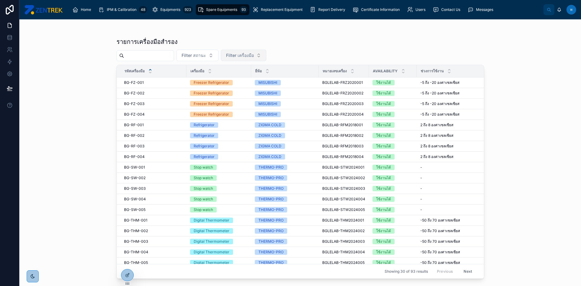
click at [254, 55] on span "Filter เครื่องมือ" at bounding box center [240, 55] width 28 height 6
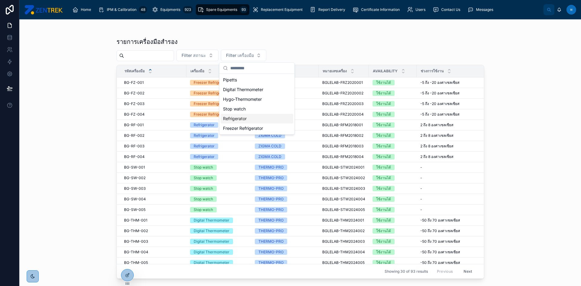
click at [268, 120] on div "Refrigerator" at bounding box center [257, 119] width 73 height 10
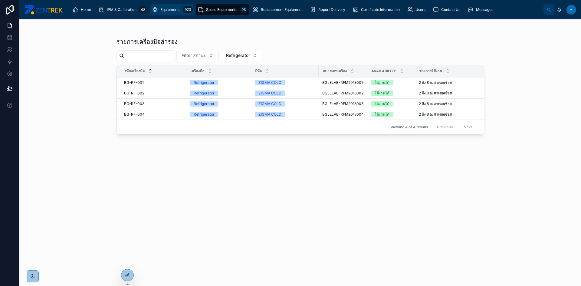
click at [167, 15] on link "Equipments 923" at bounding box center [172, 9] width 45 height 11
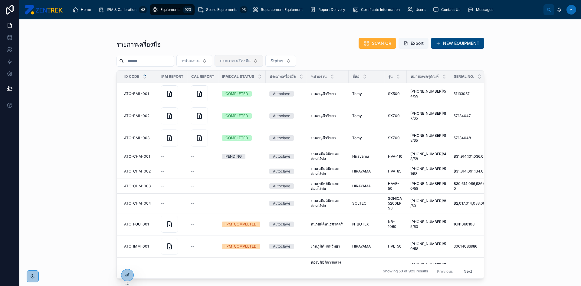
click at [240, 62] on span "ประเภทเครื่องมือ" at bounding box center [235, 61] width 31 height 6
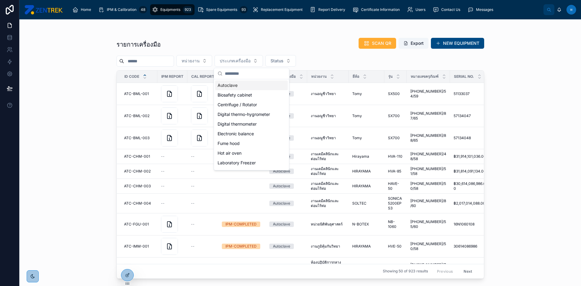
click at [250, 87] on div "Autoclave" at bounding box center [251, 86] width 73 height 10
click at [266, 103] on div "Centrifuge / Rotator" at bounding box center [252, 106] width 73 height 10
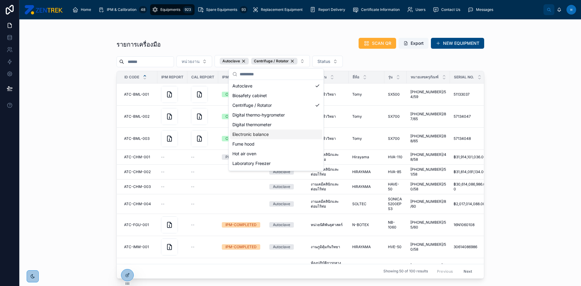
click at [295, 136] on div "Electronic balance" at bounding box center [276, 135] width 92 height 10
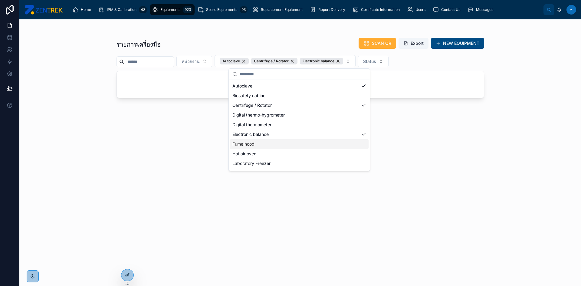
click at [292, 147] on div "Fume hood" at bounding box center [299, 144] width 139 height 10
click at [291, 152] on div "Hot air oven" at bounding box center [316, 154] width 172 height 10
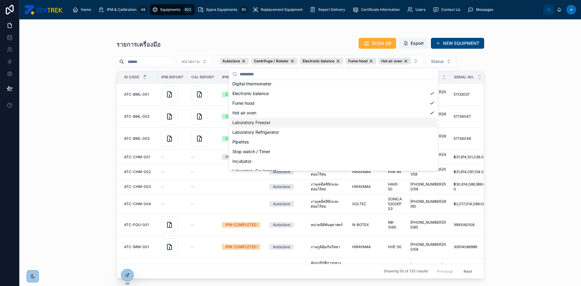
scroll to position [30, 0]
click at [310, 137] on div "Laboratory Freezer" at bounding box center [333, 133] width 207 height 10
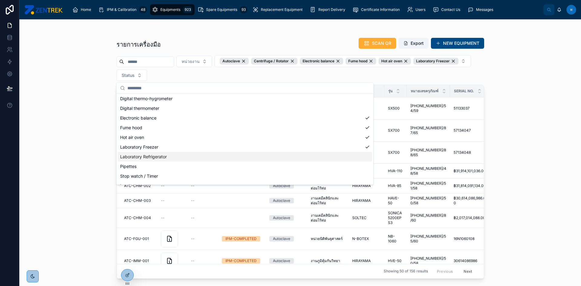
click at [275, 159] on div "Laboratory Refrigerator" at bounding box center [245, 157] width 255 height 10
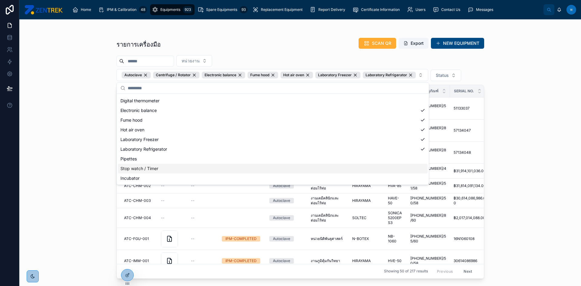
scroll to position [61, 0]
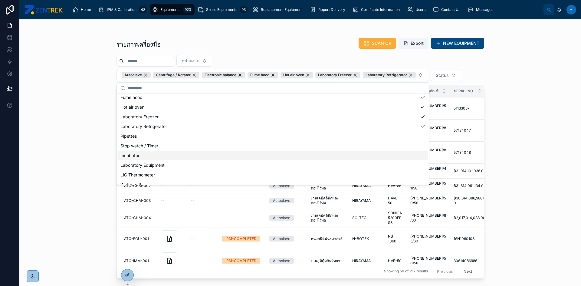
click at [263, 153] on div "Incubator" at bounding box center [273, 156] width 310 height 10
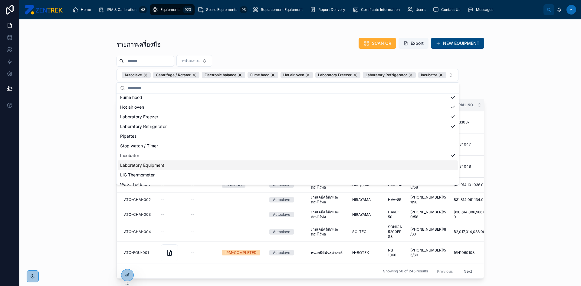
click at [263, 164] on div "Laboratory Equipment" at bounding box center [288, 165] width 340 height 10
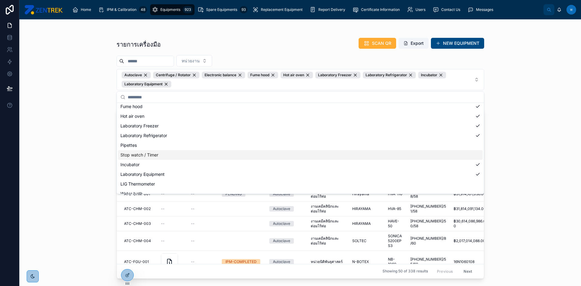
scroll to position [91, 0]
click at [216, 157] on div "LIG Thermometer" at bounding box center [300, 154] width 365 height 10
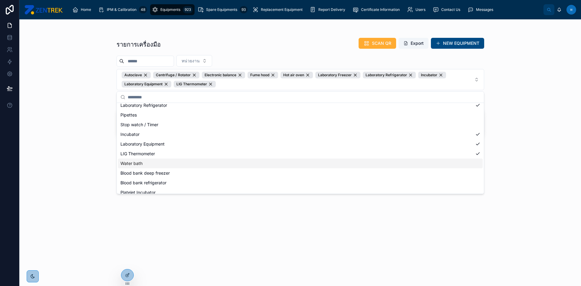
click at [214, 167] on div "Water bath" at bounding box center [300, 164] width 365 height 10
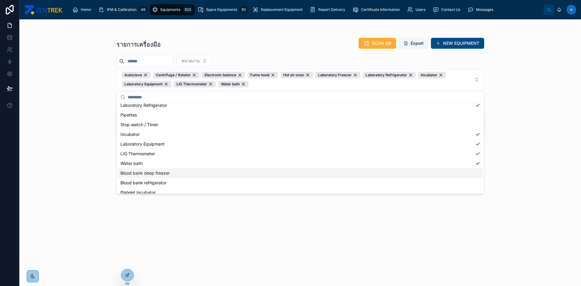
click at [217, 175] on div "Blood bank deep freezer" at bounding box center [300, 173] width 365 height 10
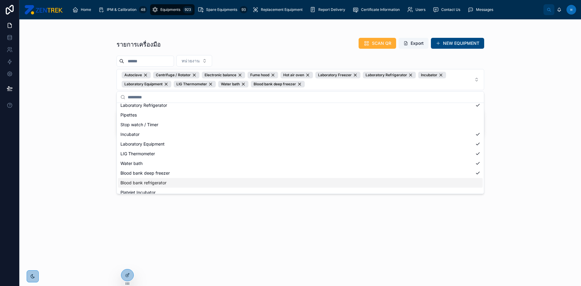
click at [218, 180] on div "Blood bank refrigerator" at bounding box center [300, 183] width 365 height 10
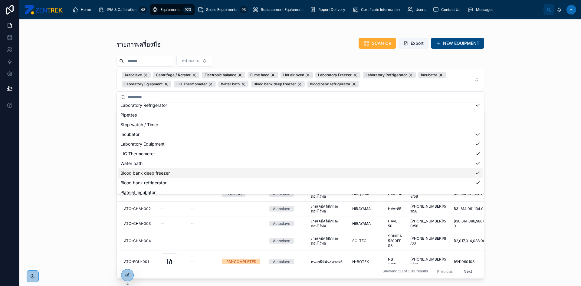
scroll to position [115, 0]
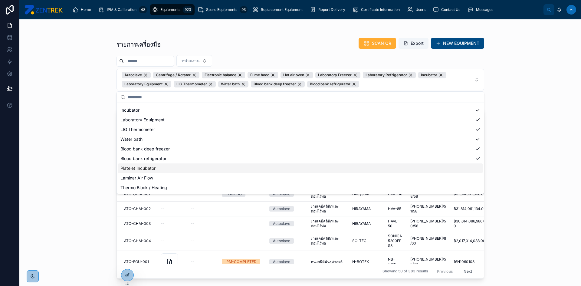
click at [210, 169] on div "Platelet Incubator" at bounding box center [300, 169] width 365 height 10
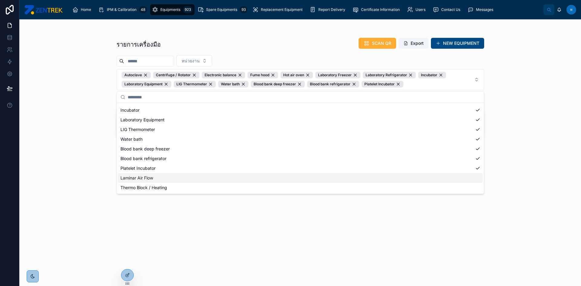
click at [213, 180] on div "Laminar Air Flow" at bounding box center [300, 178] width 365 height 10
click at [214, 188] on div "Thermo Block / Heating" at bounding box center [300, 188] width 365 height 10
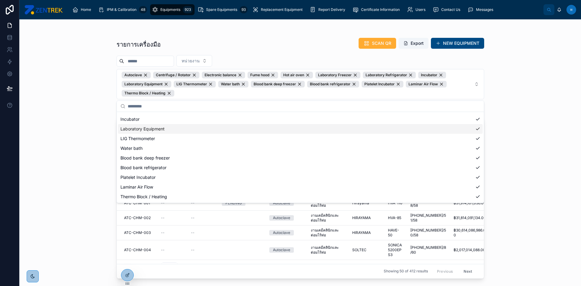
click at [522, 111] on div "รายการเครื่องมือ SCAN QR Export NEW EQUIPMENT หน่วยงาน Autoclave Centrifuge / R…" at bounding box center [300, 152] width 562 height 267
